Goal: Task Accomplishment & Management: Manage account settings

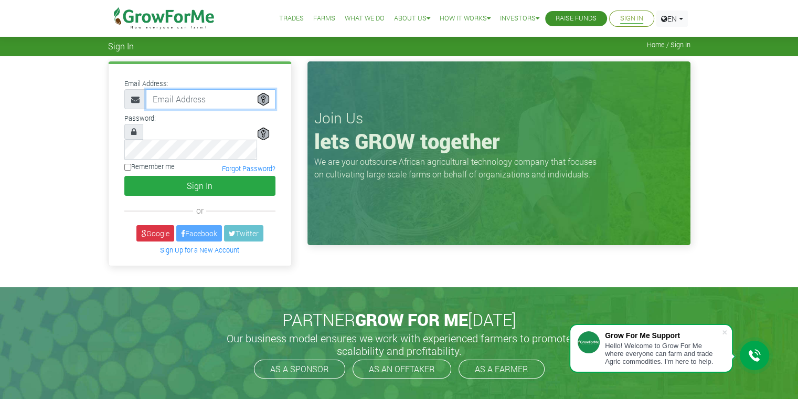
type input "dansoshepherd@ymail.com"
click at [126, 164] on input "Remember me" at bounding box center [127, 167] width 7 height 7
checkbox input "true"
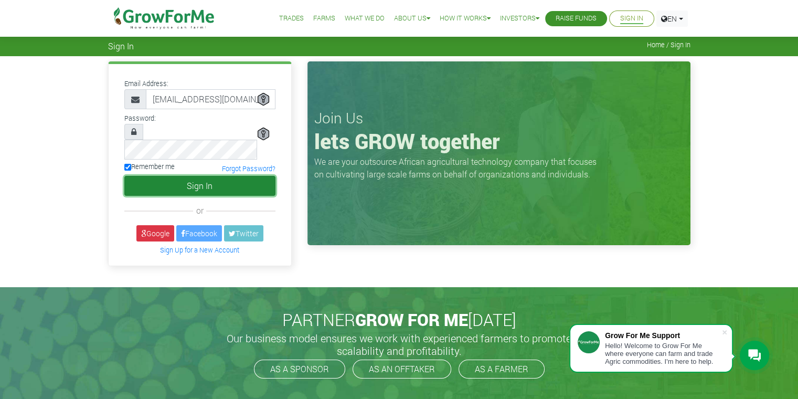
click at [167, 176] on button "Sign In" at bounding box center [199, 186] width 151 height 20
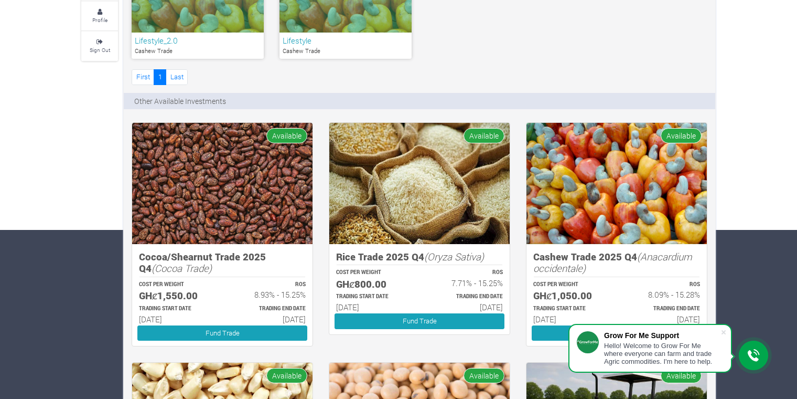
scroll to position [169, 0]
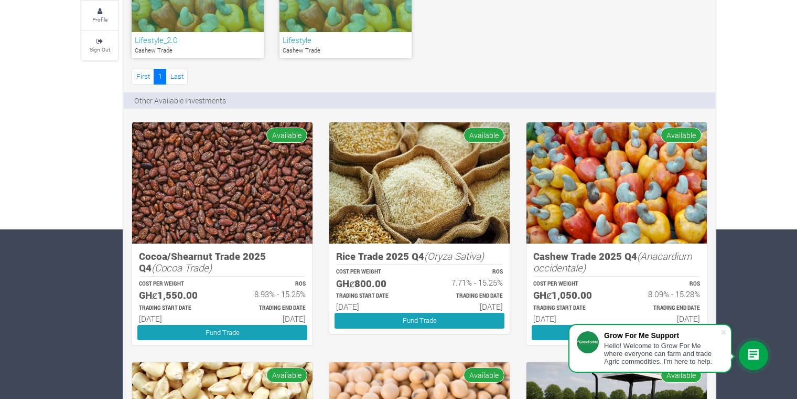
click at [260, 221] on img at bounding box center [222, 182] width 180 height 121
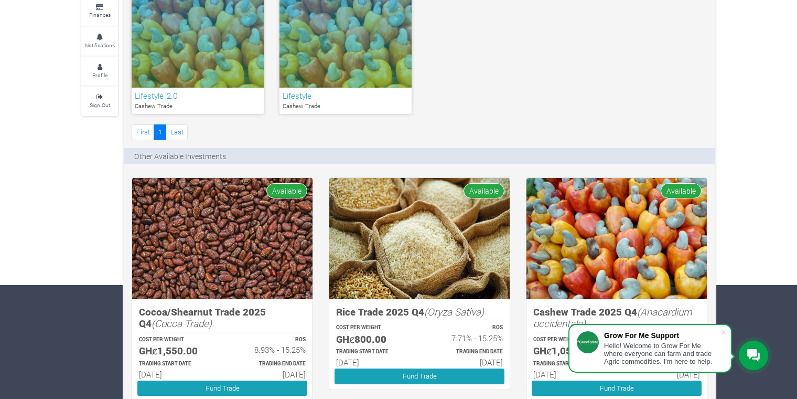
scroll to position [148, 0]
